Goal: Book appointment/travel/reservation

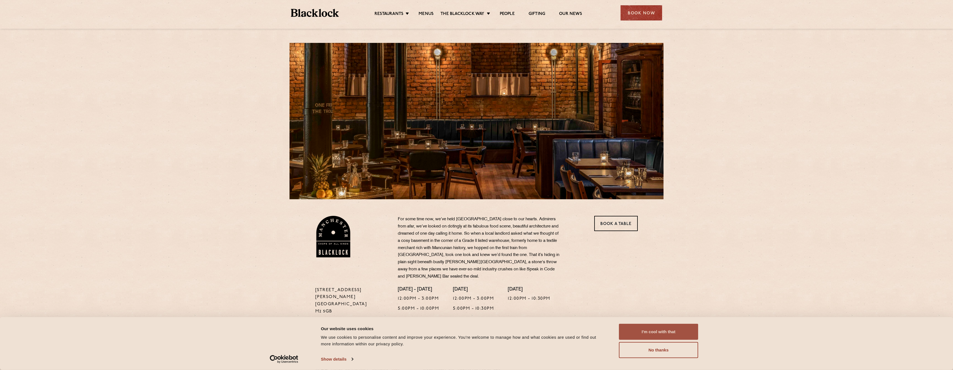
click at [655, 334] on button "I'm cool with that" at bounding box center [658, 332] width 79 height 16
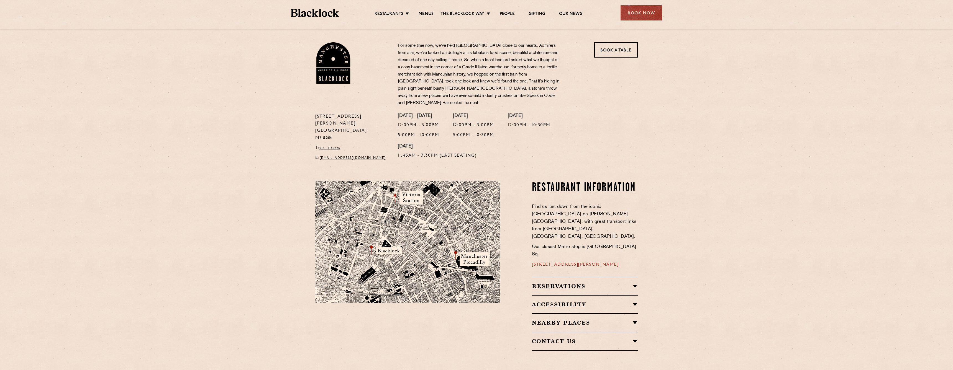
scroll to position [174, 0]
click at [636, 283] on h2 "Reservations" at bounding box center [585, 286] width 106 height 7
click at [422, 14] on link "Menus" at bounding box center [426, 14] width 15 height 6
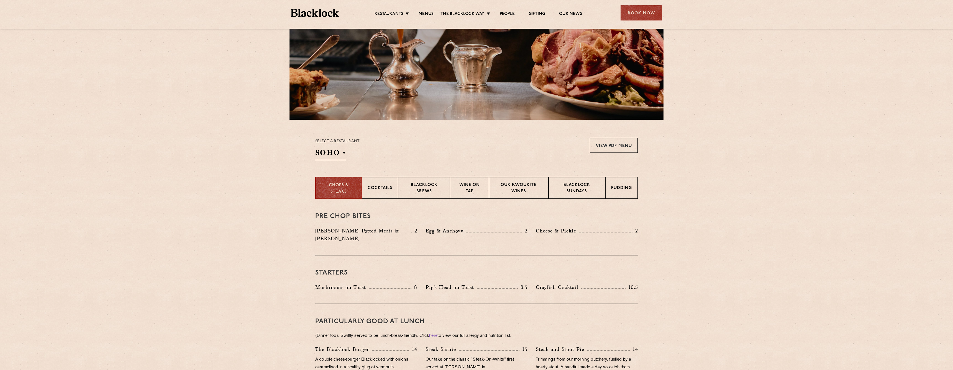
scroll to position [79, 0]
click at [643, 12] on div "Book Now" at bounding box center [642, 12] width 42 height 15
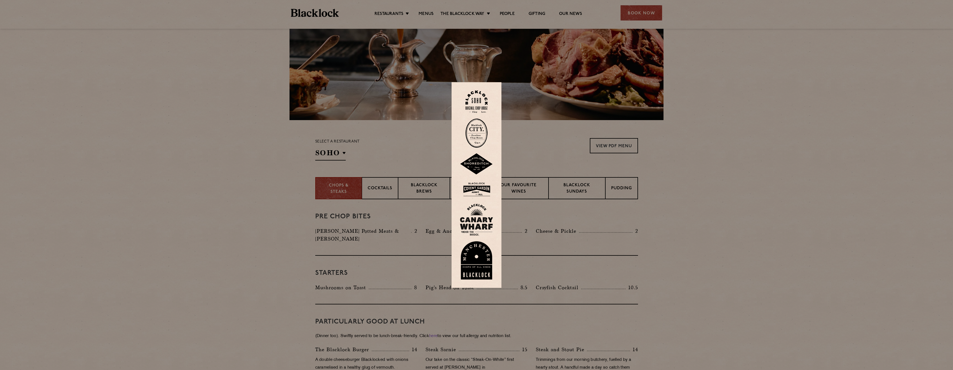
click at [474, 261] on img at bounding box center [476, 261] width 33 height 38
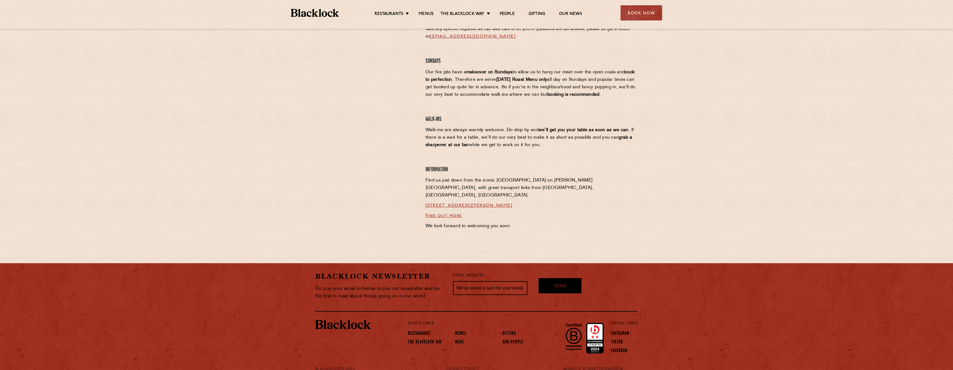
scroll to position [311, 0]
drag, startPoint x: 504, startPoint y: 191, endPoint x: 424, endPoint y: 192, distance: 79.8
click at [424, 192] on div "Manchester Reservations For some time now, we’ve held Manchester close to our h…" at bounding box center [531, 69] width 221 height 328
copy link "[STREET_ADDRESS][PERSON_NAME]"
